Goal: Complete application form

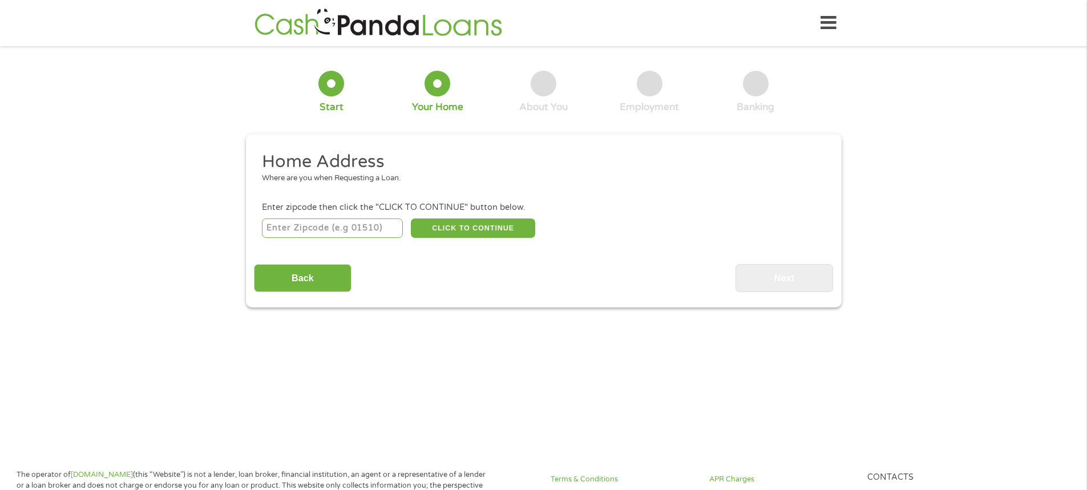
click at [358, 229] on input "number" at bounding box center [332, 228] width 141 height 19
type input "79424"
select select "[US_STATE]"
click at [483, 228] on button "CLICK TO CONTINUE" at bounding box center [473, 228] width 124 height 19
type input "79424"
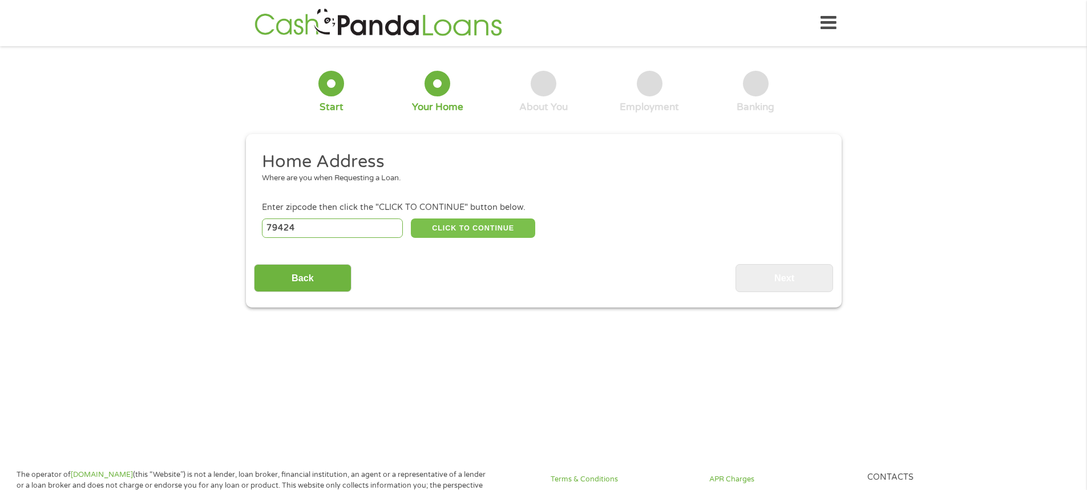
type input "Lubbock"
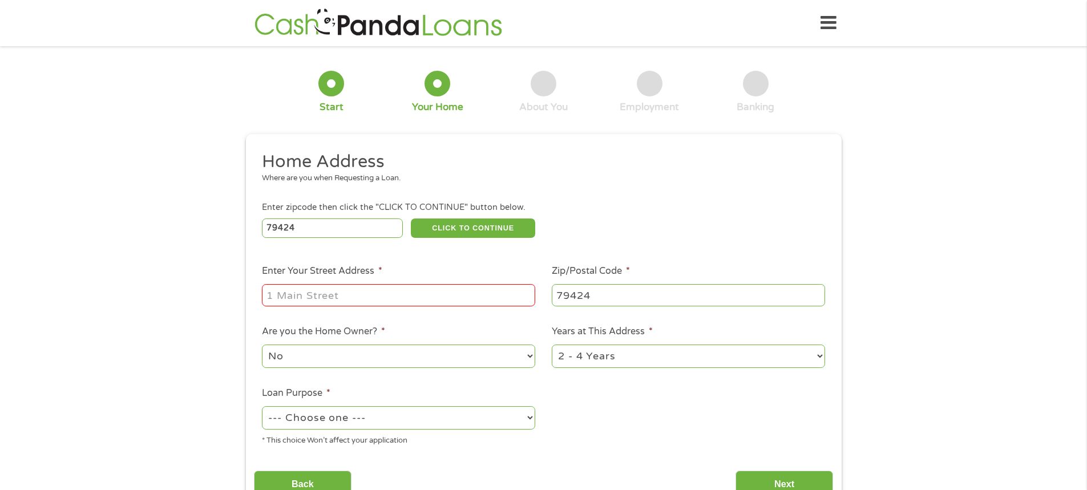
click at [354, 288] on input "Enter Your Street Address *" at bounding box center [398, 295] width 273 height 22
type input "16401 Farm to Market 1730"
click at [358, 356] on select "No Yes" at bounding box center [398, 356] width 273 height 23
select select "yes"
click at [262, 345] on select "No Yes" at bounding box center [398, 356] width 273 height 23
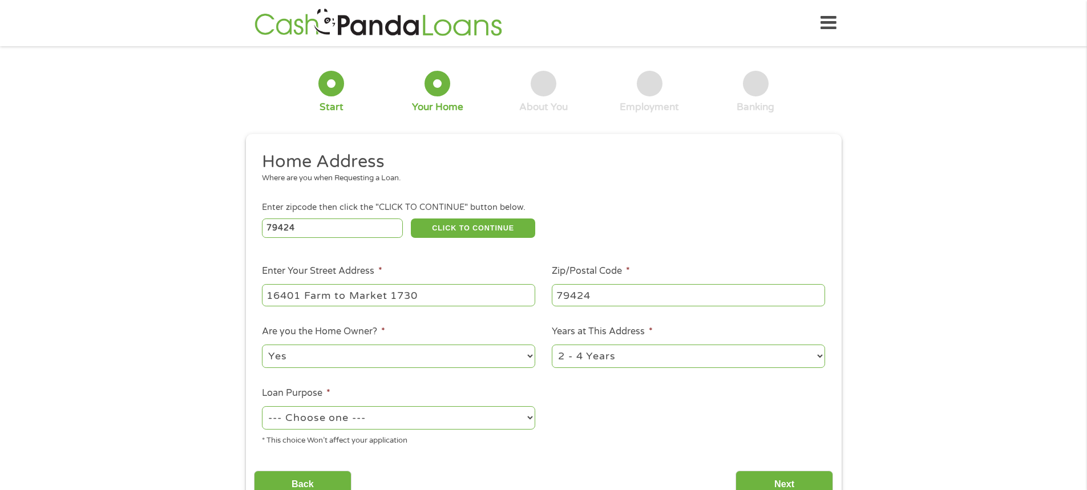
click at [580, 358] on select "1 Year or less 1 - 2 Years 2 - 4 Years Over 4 Years" at bounding box center [688, 356] width 273 height 23
select select "60months"
click at [552, 345] on select "1 Year or less 1 - 2 Years 2 - 4 Years Over 4 Years" at bounding box center [688, 356] width 273 height 23
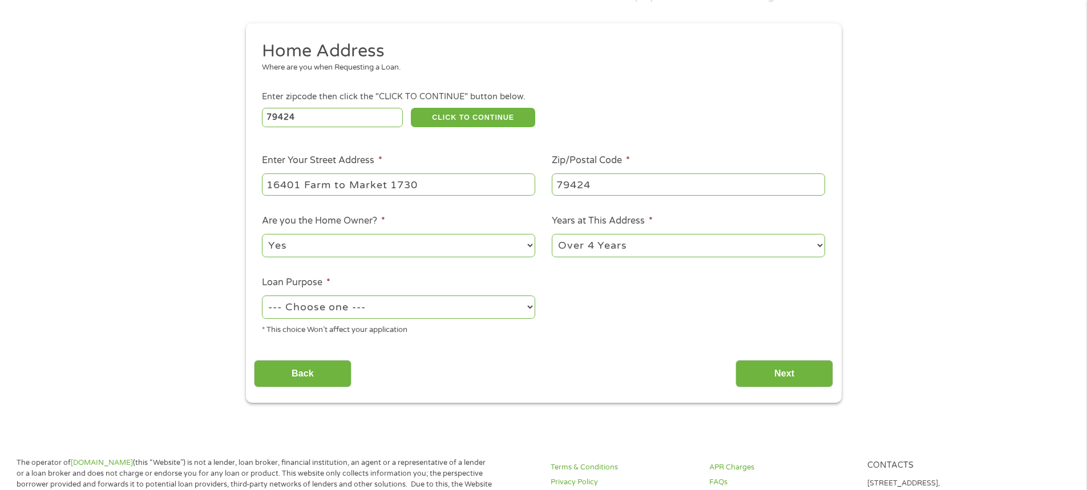
scroll to position [114, 0]
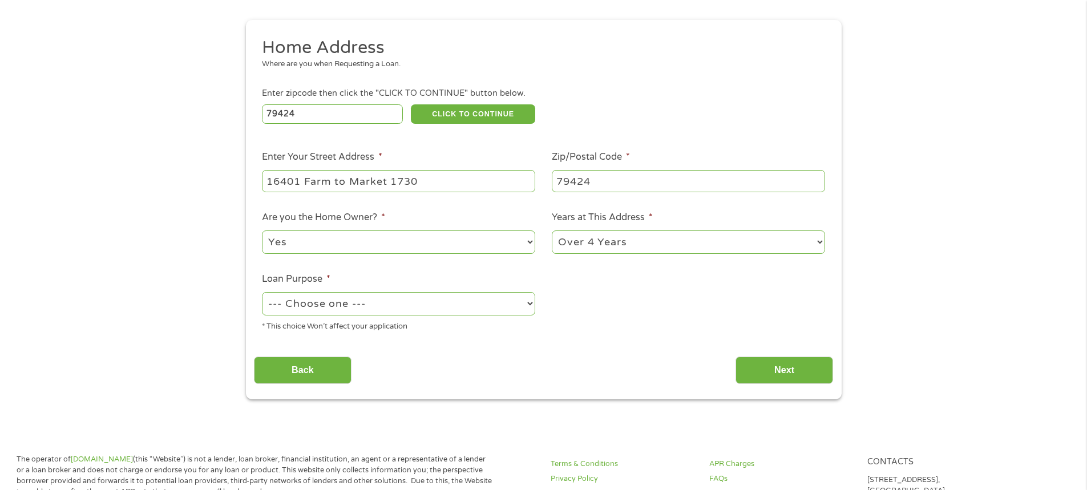
click at [380, 303] on select "--- Choose one --- Pay Bills Debt Consolidation Home Improvement Major Purchase…" at bounding box center [398, 303] width 273 height 23
select select "paybills"
click at [262, 292] on select "--- Choose one --- Pay Bills Debt Consolidation Home Improvement Major Purchase…" at bounding box center [398, 303] width 273 height 23
click at [778, 366] on input "Next" at bounding box center [785, 371] width 98 height 28
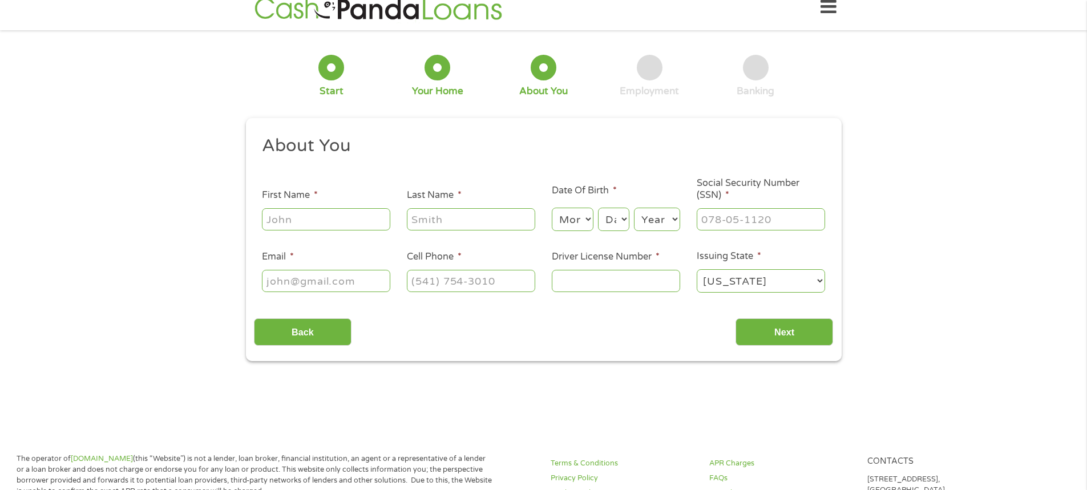
scroll to position [0, 0]
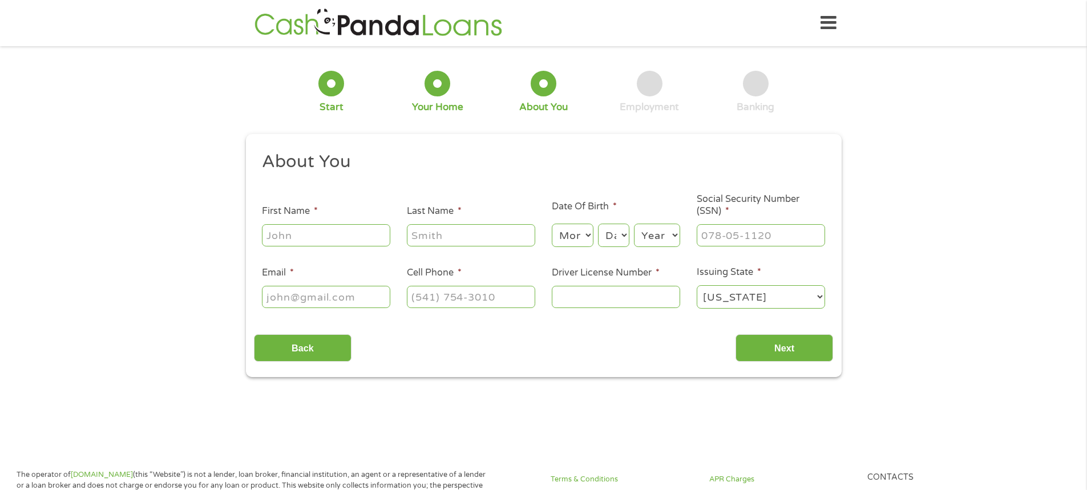
click at [332, 237] on input "First Name *" at bounding box center [326, 235] width 128 height 22
type input "[PERSON_NAME]"
type input "[EMAIL_ADDRESS][DOMAIN_NAME]"
type input "[PHONE_NUMBER]"
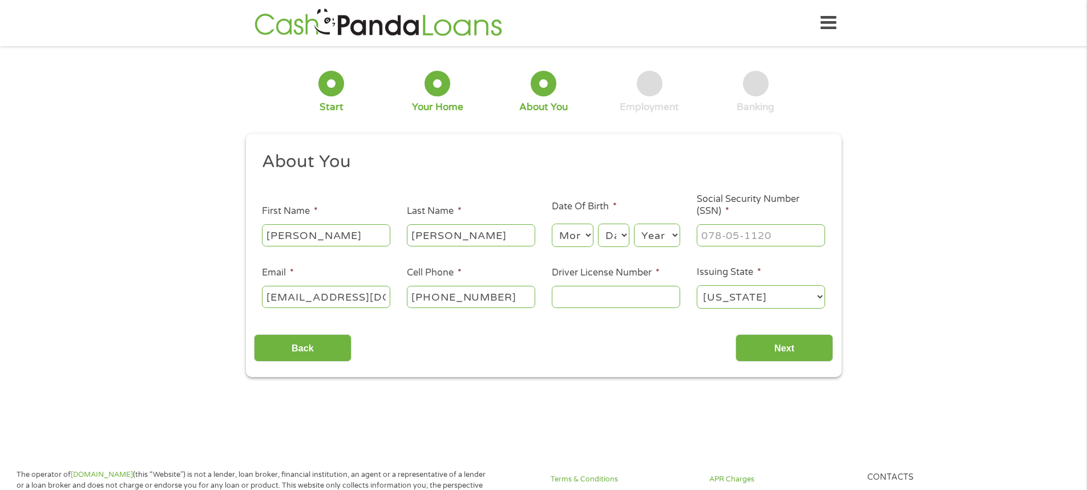
click at [584, 232] on select "Month 1 2 3 4 5 6 7 8 9 10 11 12" at bounding box center [573, 235] width 42 height 23
select select "3"
click at [552, 224] on select "Month 1 2 3 4 5 6 7 8 9 10 11 12" at bounding box center [573, 235] width 42 height 23
click at [611, 245] on select "Day 1 2 3 4 5 6 7 8 9 10 11 12 13 14 15 16 17 18 19 20 21 22 23 24 25 26 27 28 …" at bounding box center [613, 235] width 31 height 23
select select "2"
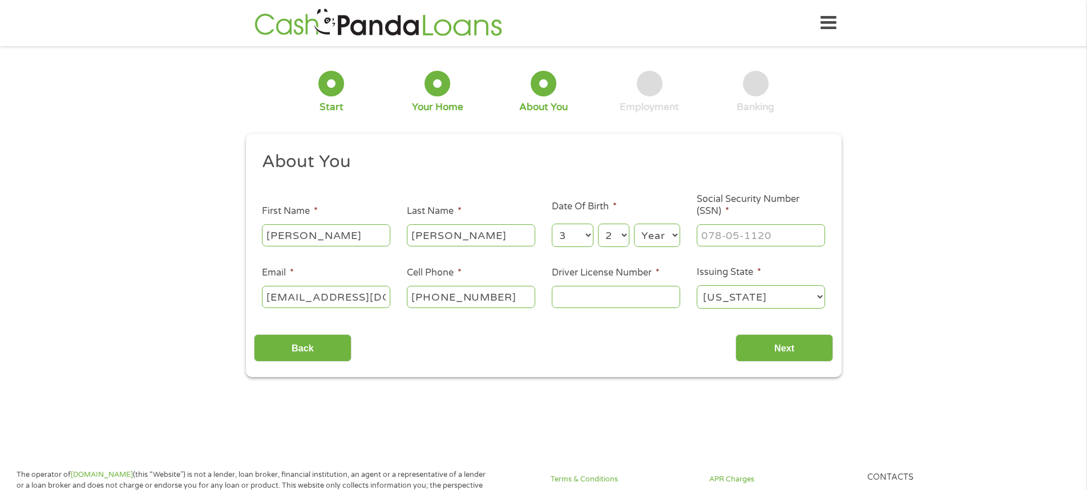
click at [598, 224] on select "Day 1 2 3 4 5 6 7 8 9 10 11 12 13 14 15 16 17 18 19 20 21 22 23 24 25 26 27 28 …" at bounding box center [613, 235] width 31 height 23
click at [659, 225] on select "Year [DATE] 2006 2005 2004 2003 2002 2001 2000 1999 1998 1997 1996 1995 1994 19…" at bounding box center [657, 235] width 46 height 23
click at [634, 224] on select "Year [DATE] 2006 2005 2004 2003 2002 2001 2000 1999 1998 1997 1996 1995 1994 19…" at bounding box center [657, 235] width 46 height 23
click at [676, 234] on select "Year [DATE] 2006 2005 2004 2003 2002 2001 2000 1999 1998 1997 1996 1995 1994 19…" at bounding box center [657, 235] width 46 height 23
select select "1963"
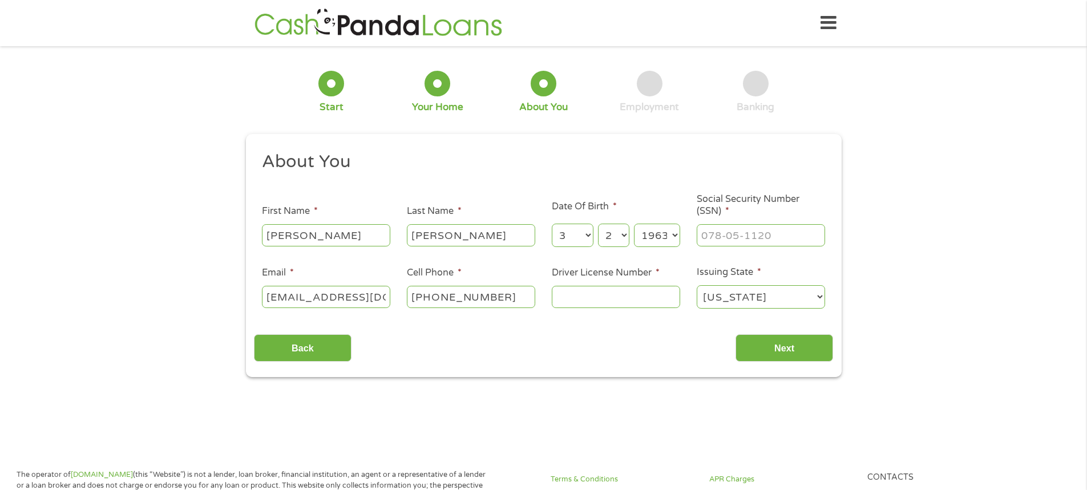
click at [634, 224] on select "Year [DATE] 2006 2005 2004 2003 2002 2001 2000 1999 1998 1997 1996 1995 1994 19…" at bounding box center [657, 235] width 46 height 23
click at [732, 239] on input "___-__-____" at bounding box center [761, 235] width 128 height 22
type input "449-23-9868"
click at [619, 294] on input "Driver License Number *" at bounding box center [616, 297] width 128 height 22
type input "04422353"
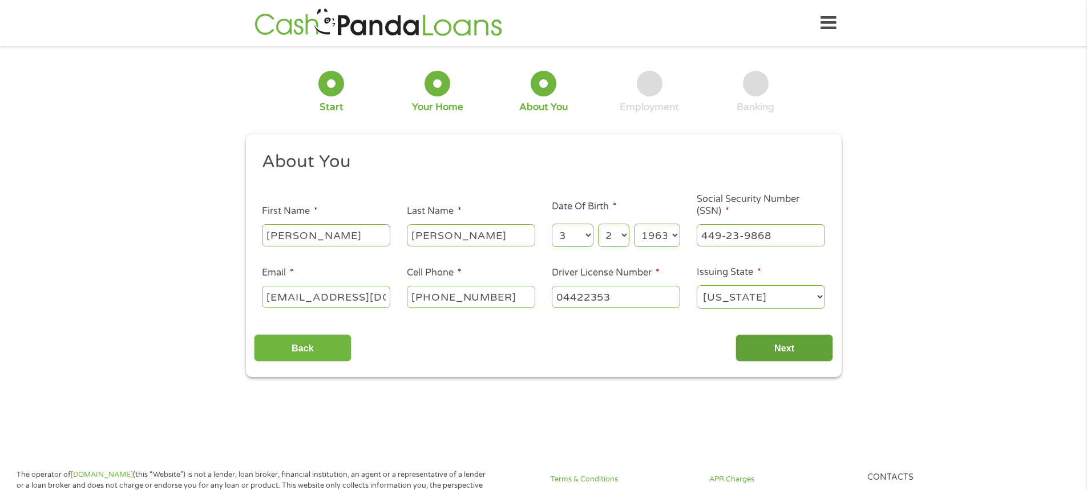
click at [779, 351] on input "Next" at bounding box center [785, 348] width 98 height 28
click at [789, 352] on input "Next" at bounding box center [785, 348] width 98 height 28
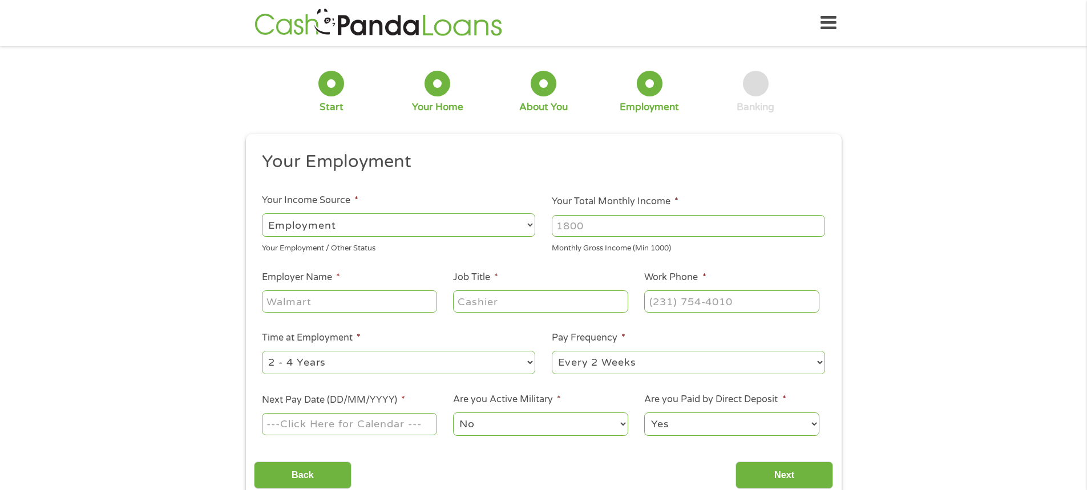
click at [370, 223] on select "--- Choose one --- Employment [DEMOGRAPHIC_DATA] Benefits" at bounding box center [398, 224] width 273 height 23
click at [262, 213] on select "--- Choose one --- Employment [DEMOGRAPHIC_DATA] Benefits" at bounding box center [398, 224] width 273 height 23
click at [586, 229] on input "Your Total Monthly Income *" at bounding box center [688, 226] width 273 height 22
drag, startPoint x: 601, startPoint y: 231, endPoint x: 537, endPoint y: 224, distance: 64.2
click at [537, 224] on ul "Your Employment Your Income Source * --- Choose one --- Employment [DEMOGRAPHIC…" at bounding box center [543, 299] width 579 height 296
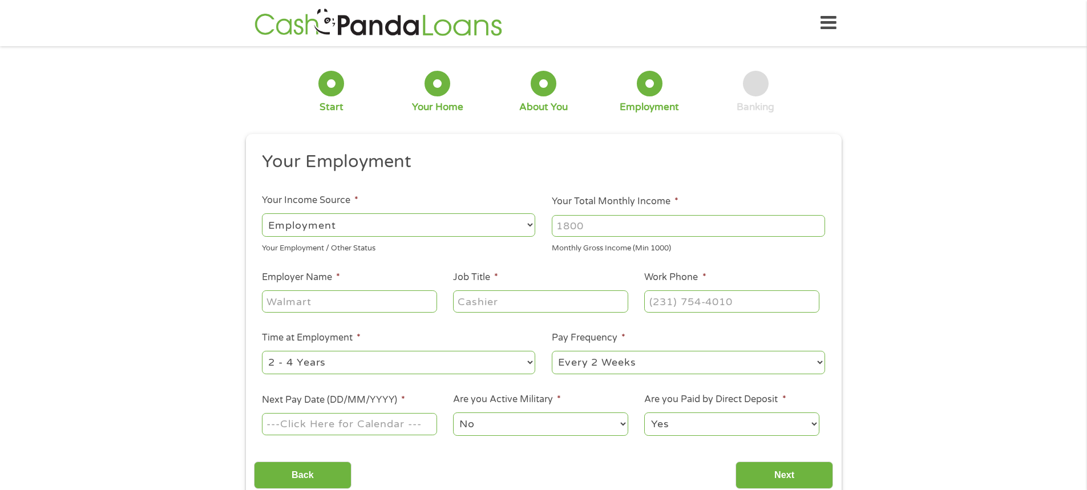
drag, startPoint x: 597, startPoint y: 225, endPoint x: 538, endPoint y: 217, distance: 59.8
click at [538, 217] on ul "Your Employment Your Income Source * --- Choose one --- Employment [DEMOGRAPHIC…" at bounding box center [543, 299] width 579 height 296
type input "2500"
click at [380, 301] on input "Employer Name *" at bounding box center [349, 302] width 175 height 22
type input "CONTINENTAL BATTERY"
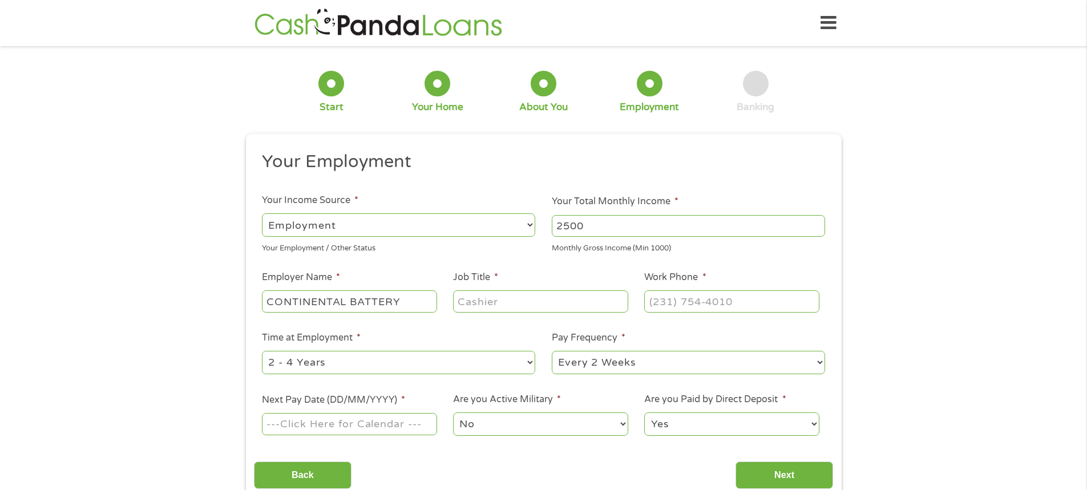
click at [503, 293] on input "Job Title *" at bounding box center [540, 302] width 175 height 22
type input "ADMIN ASSIST"
type input "[PHONE_NUMBER]"
click at [328, 363] on select "--- Choose one --- 1 Year or less 1 - 2 Years 2 - 4 Years Over 4 Years" at bounding box center [398, 362] width 273 height 23
select select "60months"
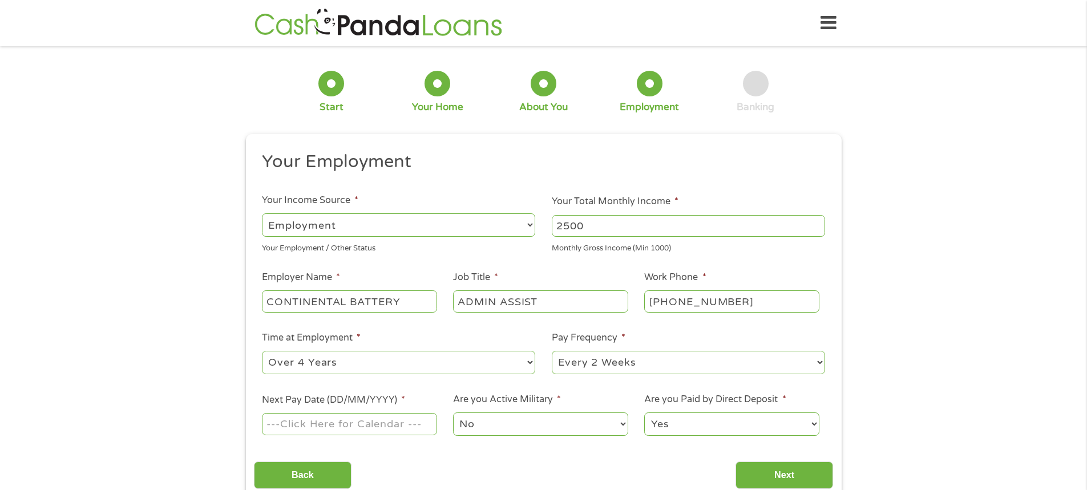
click at [262, 351] on select "--- Choose one --- 1 Year or less 1 - 2 Years 2 - 4 Years Over 4 Years" at bounding box center [398, 362] width 273 height 23
click at [413, 421] on input "Next Pay Date (DD/MM/YYYY) *" at bounding box center [349, 424] width 175 height 22
type input "[DATE]"
click at [570, 423] on select "No Yes" at bounding box center [540, 424] width 175 height 23
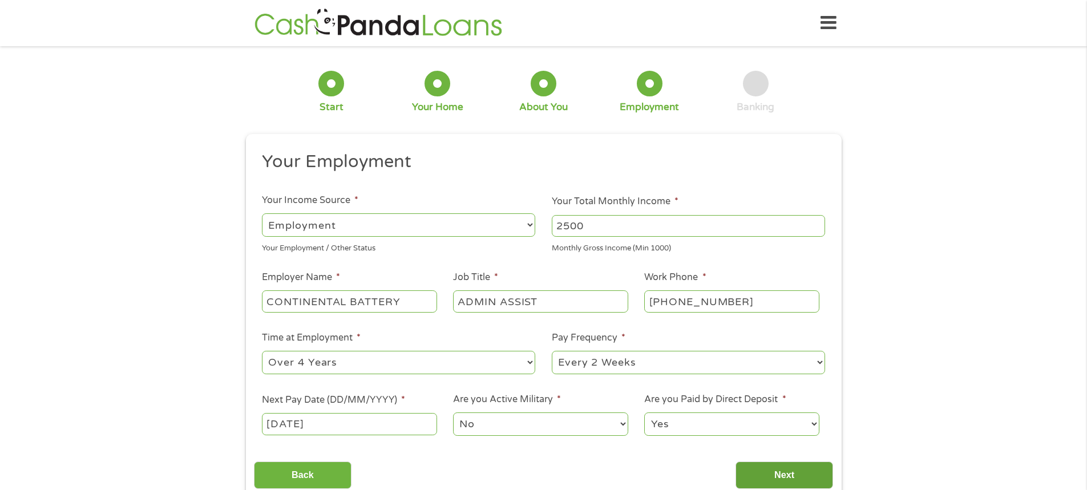
click at [779, 471] on input "Next" at bounding box center [785, 476] width 98 height 28
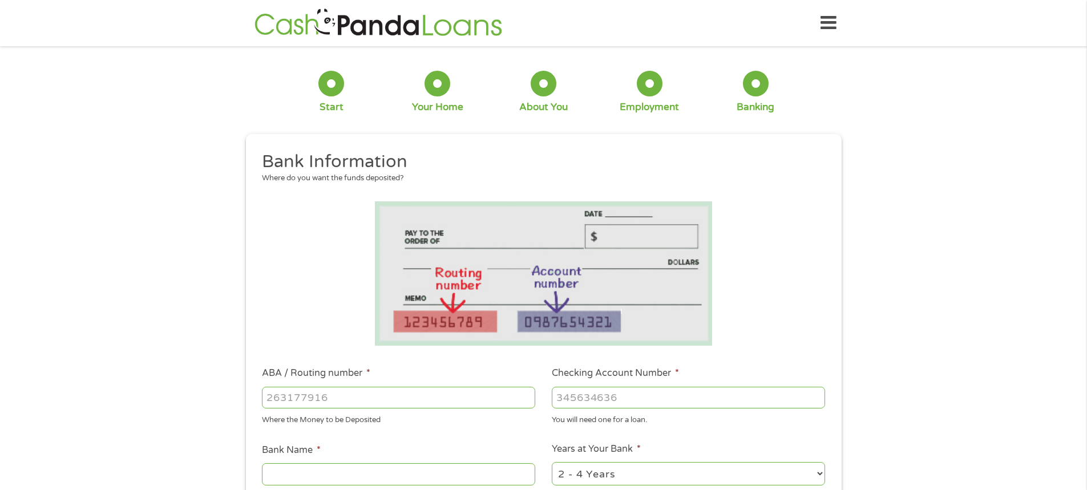
click at [333, 406] on input "ABA / Routing number *" at bounding box center [398, 398] width 273 height 22
type input "113122655"
type input "PROSPERITY BANK"
type input "113122655"
click at [589, 396] on input "Checking Account Number *" at bounding box center [688, 398] width 273 height 22
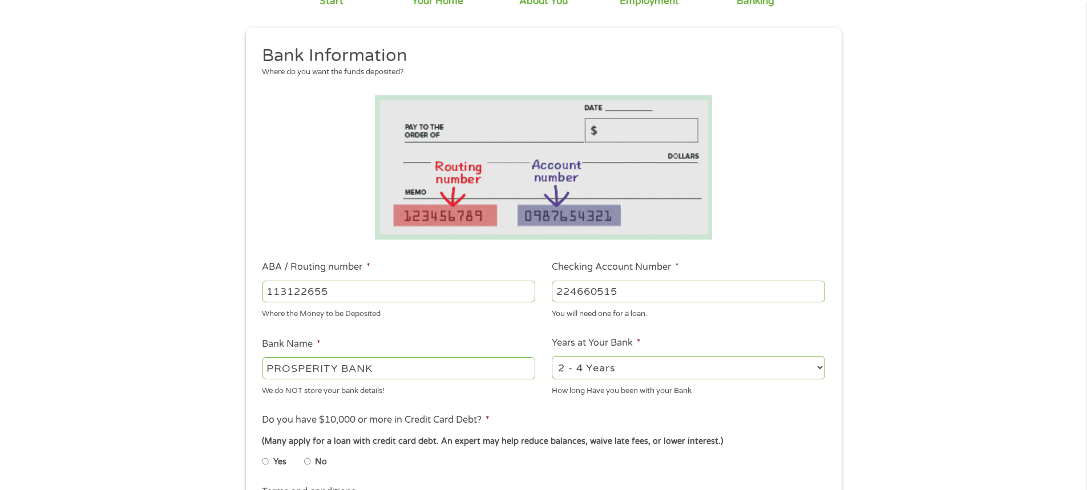
scroll to position [114, 0]
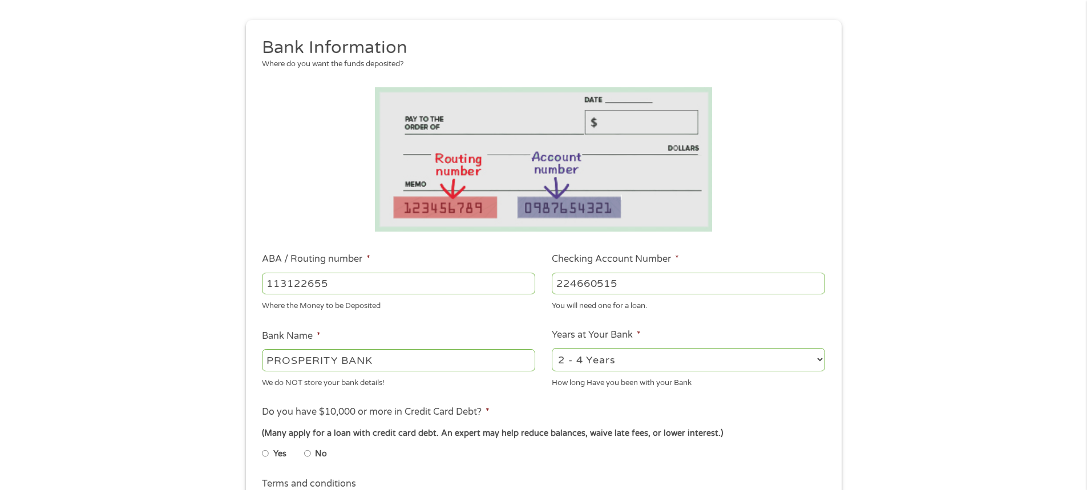
type input "224660515"
click at [615, 367] on select "2 - 4 Years 6 - 12 Months 1 - 2 Years Over 4 Years" at bounding box center [688, 359] width 273 height 23
select select "60months"
click at [552, 348] on select "2 - 4 Years 6 - 12 Months 1 - 2 Years Over 4 Years" at bounding box center [688, 359] width 273 height 23
click at [304, 452] on input "No" at bounding box center [307, 454] width 7 height 18
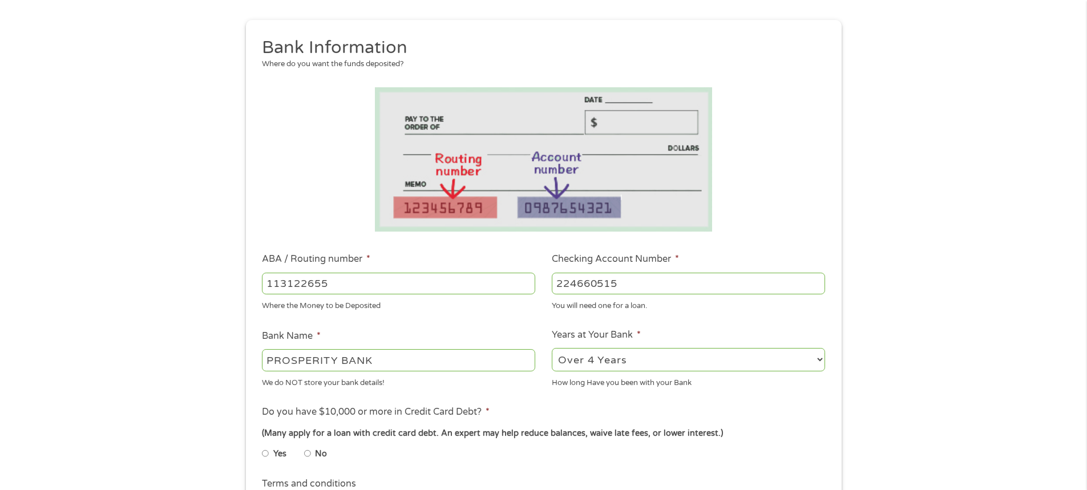
radio input "true"
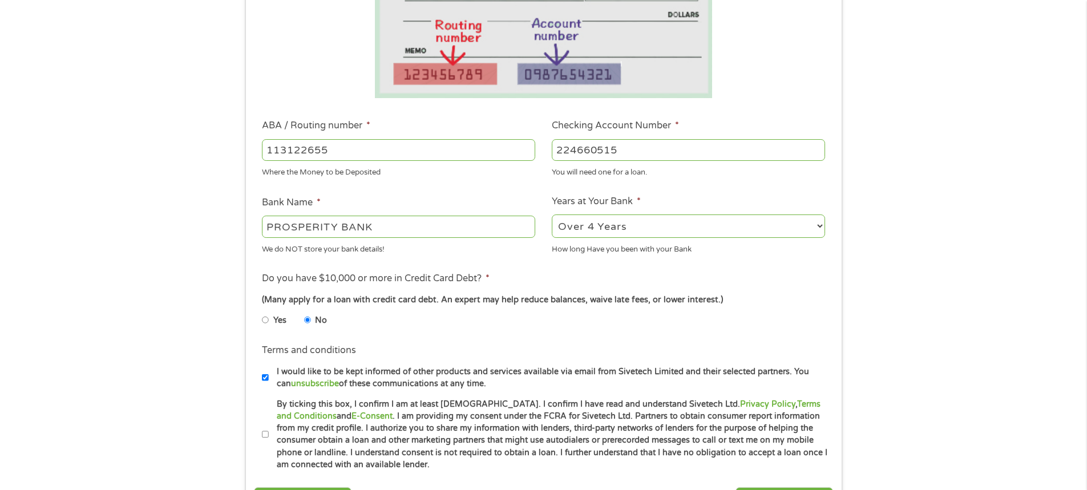
scroll to position [285, 0]
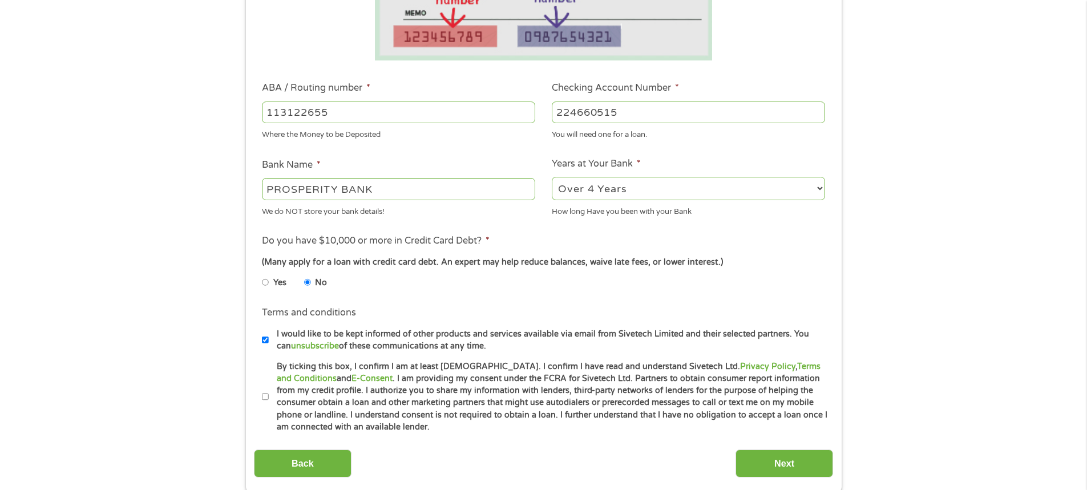
click at [265, 339] on input "I would like to be kept informed of other products and services available via e…" at bounding box center [265, 340] width 7 height 18
checkbox input "false"
click at [263, 397] on input "By ticking this box, I confirm I am at least [DEMOGRAPHIC_DATA]. I confirm I ha…" at bounding box center [265, 397] width 7 height 18
checkbox input "true"
click at [765, 459] on input "Next" at bounding box center [785, 464] width 98 height 28
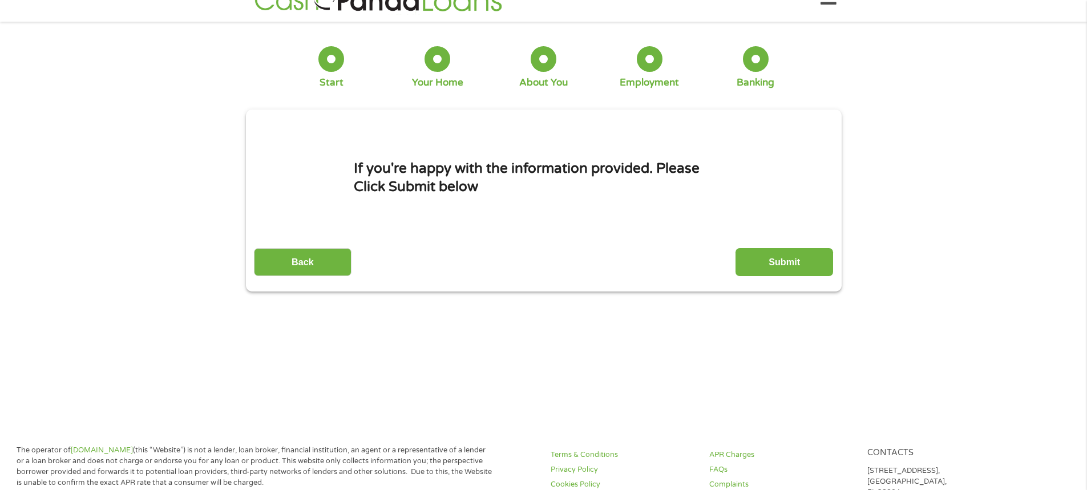
scroll to position [0, 0]
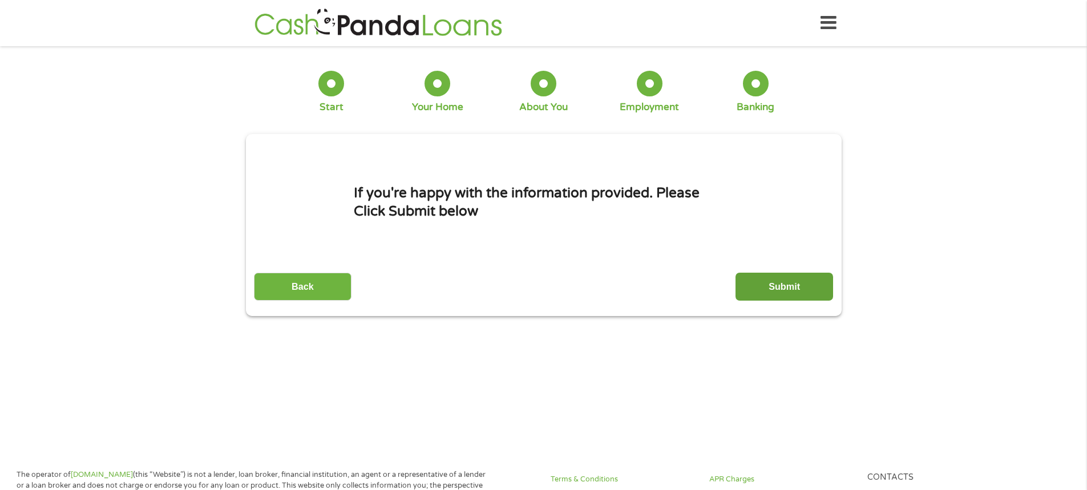
click at [798, 280] on input "Submit" at bounding box center [785, 287] width 98 height 28
